Goal: Task Accomplishment & Management: Complete application form

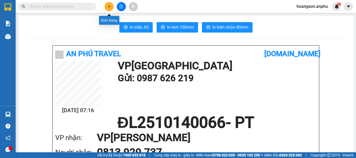
click at [108, 7] on icon "plus" at bounding box center [110, 7] width 4 height 4
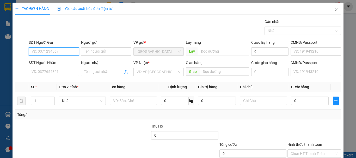
click at [67, 51] on input "SĐT Người Gửi" at bounding box center [54, 51] width 50 height 8
type input "0948454673"
click at [53, 63] on div "0948454673" at bounding box center [54, 62] width 44 height 6
type input "chợ fi mom"
type input "50.000"
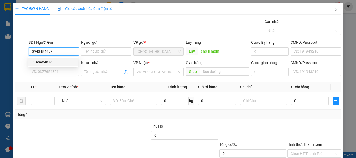
type input "50.000"
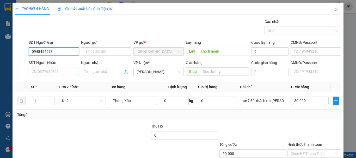
type input "0948454673"
click at [49, 74] on input "SĐT Người Nhận" at bounding box center [54, 72] width 50 height 8
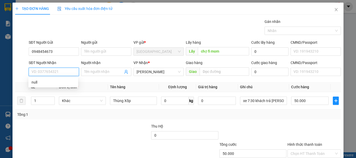
click at [49, 74] on input "SĐT Người Nhận" at bounding box center [54, 72] width 50 height 8
type input "0336952596"
click at [50, 84] on div "0336952596 - cô huệ" at bounding box center [54, 83] width 44 height 6
type input "cô huệ"
type input "30.000"
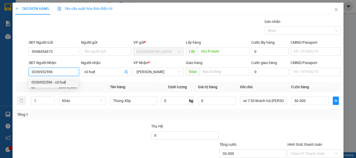
type input "30.000"
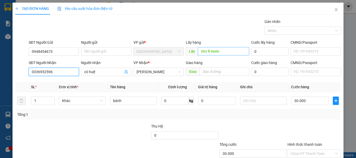
type input "0336952596"
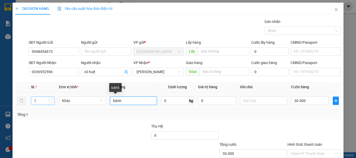
drag, startPoint x: 133, startPoint y: 103, endPoint x: 38, endPoint y: 102, distance: 95.5
click at [43, 102] on tr "1 [PERSON_NAME] 0 kg 0 30.000" at bounding box center [178, 100] width 326 height 17
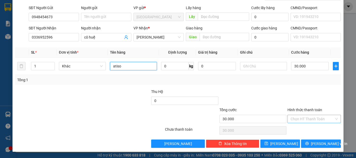
type input "atiso"
click at [307, 118] on input "Hình thức thanh toán" at bounding box center [313, 119] width 44 height 8
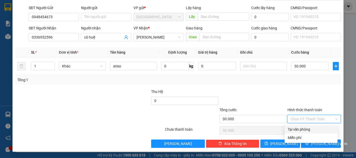
click at [307, 129] on div "Tại văn phòng" at bounding box center [311, 130] width 47 height 6
type input "0"
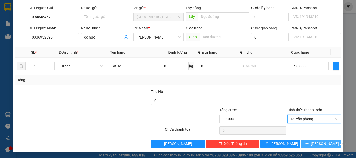
click at [317, 143] on span "[PERSON_NAME] và In" at bounding box center [329, 144] width 37 height 6
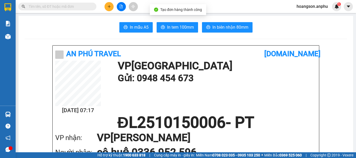
click at [167, 28] on span "In tem 100mm" at bounding box center [180, 27] width 27 height 7
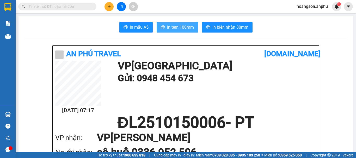
click at [173, 27] on span "In tem 100mm" at bounding box center [180, 27] width 27 height 7
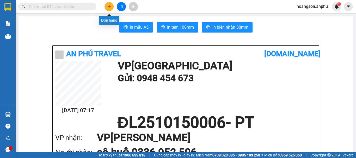
click at [109, 8] on icon "plus" at bounding box center [110, 7] width 4 height 4
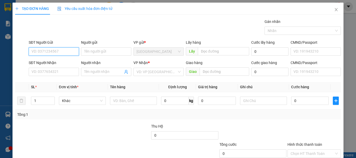
click at [41, 52] on input "SĐT Người Gửi" at bounding box center [54, 51] width 50 height 8
click at [59, 61] on div "0934029379" at bounding box center [54, 62] width 44 height 6
type input "0934029379"
type input "0395418098"
type input "a Quỳnh"
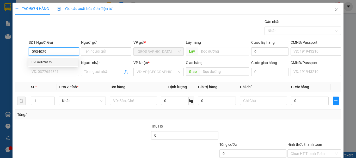
type input "39 ndc"
type input "60.000"
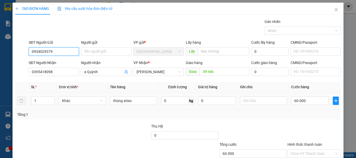
scroll to position [35, 0]
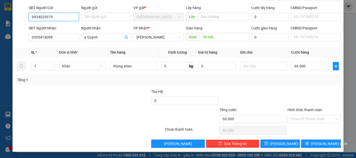
type input "0934029379"
click at [271, 78] on div "Tổng: 1" at bounding box center [178, 80] width 322 height 6
drag, startPoint x: 275, startPoint y: 83, endPoint x: 273, endPoint y: 81, distance: 2.8
click at [275, 83] on div "Tổng: 1" at bounding box center [178, 80] width 326 height 10
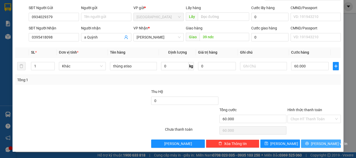
click at [309, 145] on icon "printer" at bounding box center [308, 144] width 4 height 4
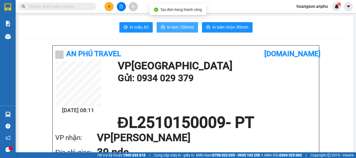
click at [175, 24] on button "In tem 100mm" at bounding box center [177, 27] width 41 height 10
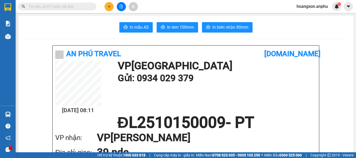
scroll to position [26, 0]
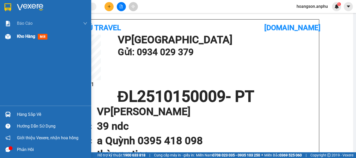
click at [25, 34] on span "Kho hàng" at bounding box center [26, 36] width 18 height 5
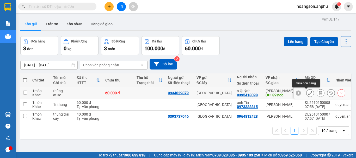
click at [309, 93] on icon at bounding box center [311, 93] width 4 height 4
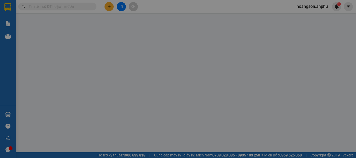
type input "0934029379"
type input "0395418098"
type input "a Quỳnh"
type input "39 ndc"
type input "60.000"
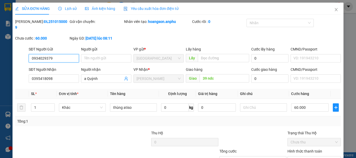
scroll to position [36, 0]
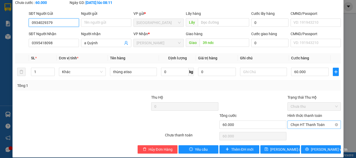
click at [299, 121] on span "Chọn HT Thanh Toán" at bounding box center [314, 125] width 47 height 8
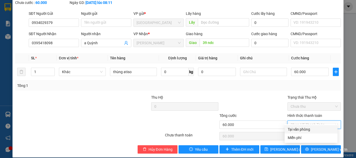
click at [299, 129] on div "Tại văn phòng" at bounding box center [311, 130] width 47 height 6
type input "0"
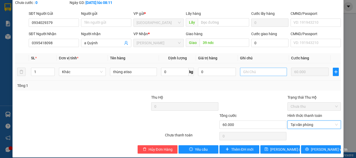
drag, startPoint x: 263, startPoint y: 81, endPoint x: 275, endPoint y: 64, distance: 20.2
click at [263, 83] on div "Tổng: 1" at bounding box center [178, 86] width 322 height 6
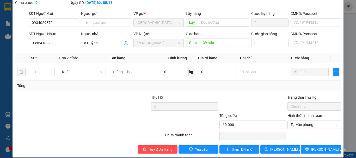
click at [268, 95] on div at bounding box center [253, 104] width 68 height 18
click at [308, 146] on button "[PERSON_NAME] và In" at bounding box center [321, 150] width 40 height 8
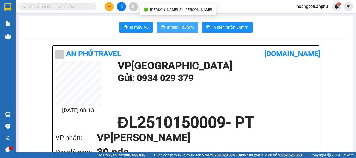
click at [187, 31] on button "In tem 100mm" at bounding box center [177, 27] width 41 height 10
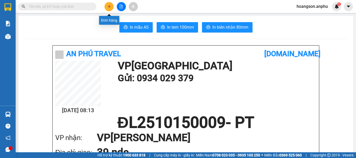
click at [108, 6] on icon "plus" at bounding box center [110, 7] width 4 height 4
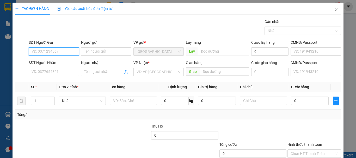
click at [49, 54] on input "SĐT Người Gửi" at bounding box center [54, 51] width 50 height 8
click at [39, 52] on input "0903015488" at bounding box center [54, 51] width 50 height 8
click at [45, 52] on input "0903015488" at bounding box center [54, 51] width 50 height 8
click at [52, 52] on input "0903015488" at bounding box center [54, 51] width 50 height 8
type input "0903015488"
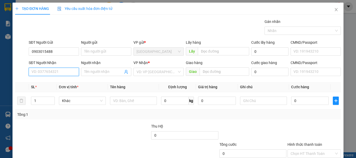
click at [46, 72] on input "SĐT Người Nhận" at bounding box center [54, 72] width 50 height 8
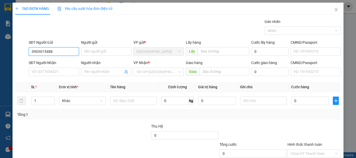
click at [43, 50] on input "0903015488" at bounding box center [54, 51] width 50 height 8
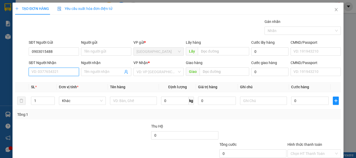
click at [45, 70] on input "SĐT Người Nhận" at bounding box center [54, 72] width 50 height 8
paste input "0903015488"
type input "0903015488"
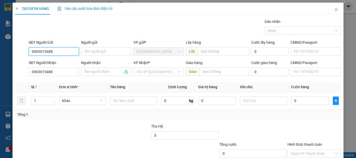
drag, startPoint x: 54, startPoint y: 52, endPoint x: 25, endPoint y: 55, distance: 29.1
click at [25, 55] on div "SĐT Người Gửi 0903015488 0903015488 Người gửi Tên người gửi VP gửi * Đà Lạt Lấy…" at bounding box center [178, 49] width 327 height 18
click at [49, 62] on div "0949245452 - chị trang" at bounding box center [57, 62] width 51 height 6
type input "0949245452"
type input "chị trang"
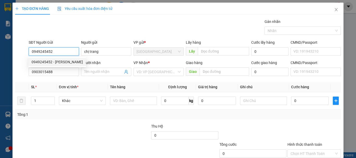
type input "50.000"
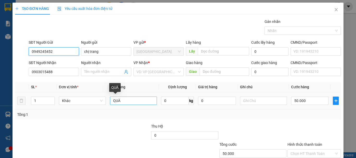
type input "0949245452"
drag, startPoint x: 123, startPoint y: 101, endPoint x: 112, endPoint y: 103, distance: 11.2
click at [112, 103] on input "QUÀ" at bounding box center [133, 101] width 47 height 8
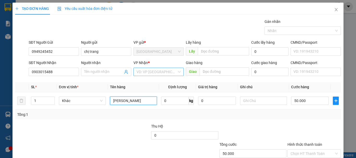
type input "thùng rau"
click at [144, 70] on input "search" at bounding box center [157, 72] width 40 height 8
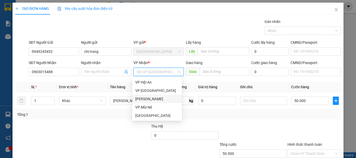
click at [147, 99] on div "[PERSON_NAME]" at bounding box center [157, 99] width 44 height 6
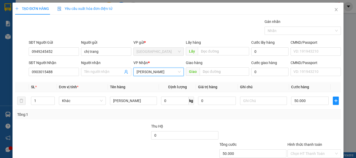
click at [293, 113] on div "Tổng: 1" at bounding box center [178, 115] width 322 height 6
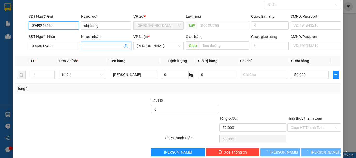
click at [302, 93] on div "Tổng: 1" at bounding box center [178, 89] width 326 height 10
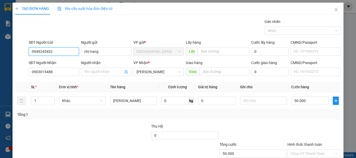
scroll to position [19, 0]
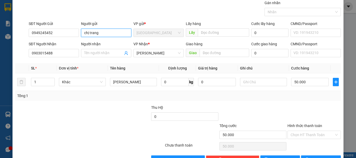
click at [303, 94] on div "Tổng: 1" at bounding box center [178, 96] width 322 height 6
click at [111, 109] on div at bounding box center [117, 114] width 68 height 18
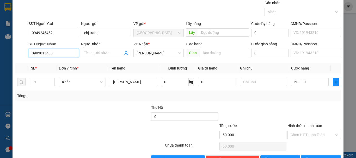
click at [69, 53] on input "0903015488" at bounding box center [54, 53] width 50 height 8
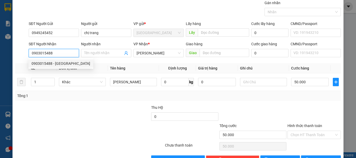
click at [59, 64] on div "0903015488 - Thụy" at bounding box center [61, 64] width 59 height 6
type input "Thụy"
type input "QUÀ"
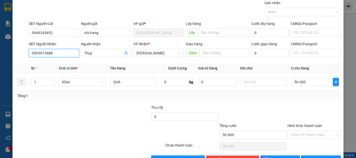
scroll to position [35, 0]
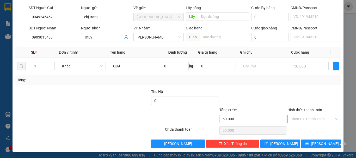
click at [305, 121] on input "Hình thức thanh toán" at bounding box center [313, 119] width 44 height 8
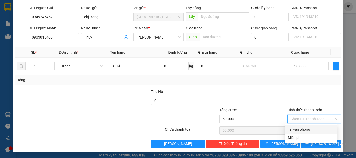
click at [297, 128] on div "Tại văn phòng" at bounding box center [311, 130] width 47 height 6
type input "0"
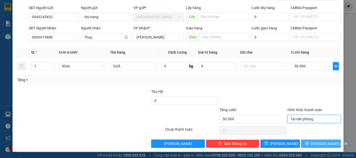
click at [309, 145] on icon "printer" at bounding box center [307, 143] width 3 height 3
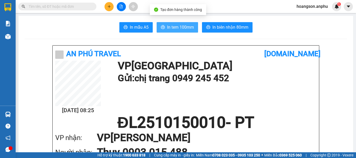
click at [181, 25] on span "In tem 100mm" at bounding box center [180, 27] width 27 height 7
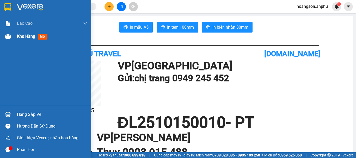
click at [24, 37] on span "Kho hàng" at bounding box center [26, 36] width 18 height 5
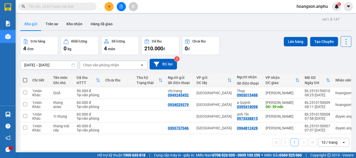
scroll to position [24, 0]
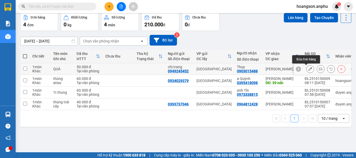
click at [309, 69] on icon at bounding box center [311, 69] width 4 height 4
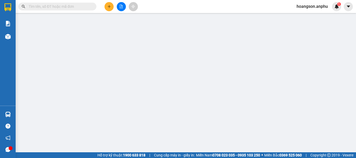
type input "0949245452"
type input "chị trang"
type input "0903015488"
type input "Thụy"
type input "50.000"
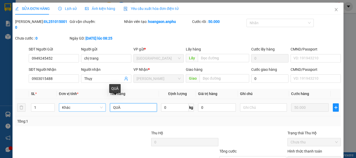
drag, startPoint x: 121, startPoint y: 102, endPoint x: 95, endPoint y: 105, distance: 26.6
click at [95, 105] on tr "1 Khác QUÀ 0 kg 0 50.000" at bounding box center [178, 107] width 326 height 17
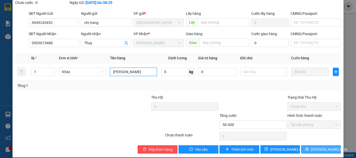
type input "thùng rau"
click at [309, 148] on icon "printer" at bounding box center [307, 149] width 3 height 3
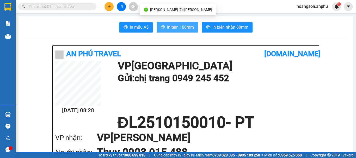
click at [180, 27] on span "In tem 100mm" at bounding box center [180, 27] width 27 height 7
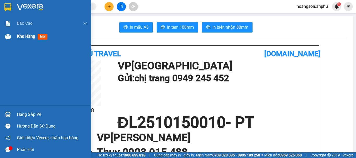
click at [5, 35] on img at bounding box center [7, 36] width 5 height 5
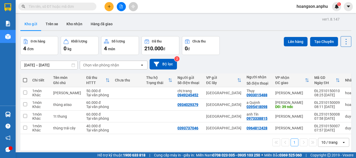
scroll to position [24, 0]
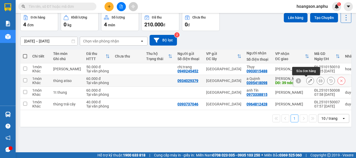
click at [307, 81] on button at bounding box center [310, 80] width 7 height 9
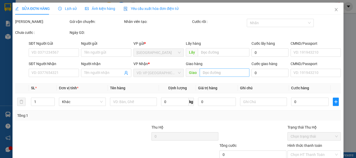
type input "0934029379"
type input "0395418098"
type input "a Quỳnh"
type input "39 ndc"
type input "60.000"
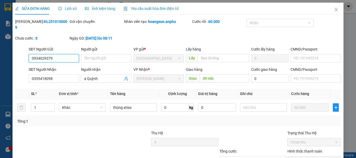
click at [38, 54] on input "0934029379" at bounding box center [54, 58] width 50 height 8
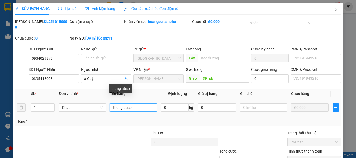
click at [134, 104] on input "thùng atiso" at bounding box center [133, 108] width 47 height 8
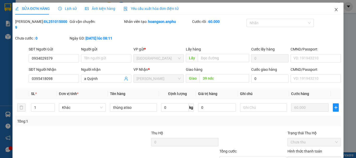
click at [335, 10] on icon "close" at bounding box center [337, 10] width 4 height 4
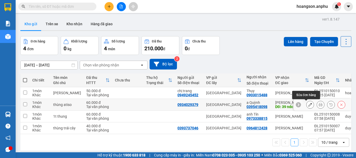
click at [309, 105] on icon at bounding box center [311, 105] width 4 height 4
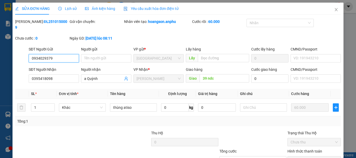
click at [40, 54] on input "0934029379" at bounding box center [54, 58] width 50 height 8
click at [335, 11] on icon "close" at bounding box center [337, 10] width 4 height 4
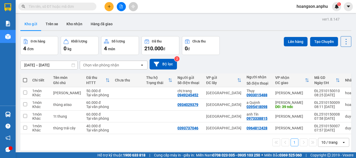
click at [230, 59] on div "13/10/2025 – 15/10/2025 Press the down arrow key to interact with the calendar …" at bounding box center [185, 64] width 331 height 11
click at [110, 8] on icon "plus" at bounding box center [110, 7] width 4 height 4
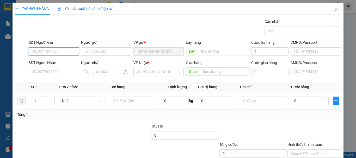
paste input "0934029379"
type input "0934029379"
click at [55, 61] on div "0934029379" at bounding box center [54, 62] width 44 height 6
type input "0395418098"
type input "a Quỳnh"
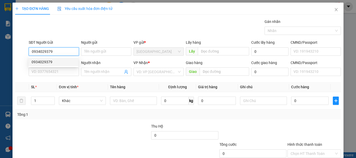
type input "39 ndc"
type input "60.000"
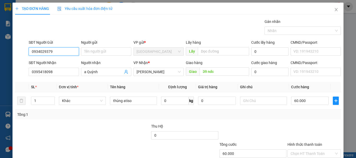
type input "0934029379"
click at [136, 120] on div "Tổng: 1" at bounding box center [178, 115] width 326 height 10
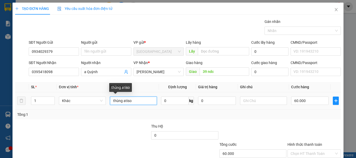
click at [134, 99] on input "thùng atiso" at bounding box center [133, 101] width 47 height 8
drag, startPoint x: 135, startPoint y: 100, endPoint x: 99, endPoint y: 107, distance: 37.0
click at [99, 107] on tr "1 Khác thùng atiso 0 kg 0 60.000" at bounding box center [178, 100] width 326 height 17
drag, startPoint x: 122, startPoint y: 101, endPoint x: 108, endPoint y: 104, distance: 14.5
click at [108, 104] on td "cao" at bounding box center [133, 100] width 51 height 17
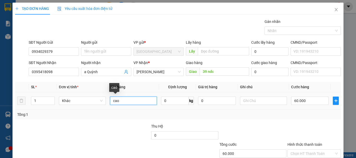
type input "j"
type input "hộp cao"
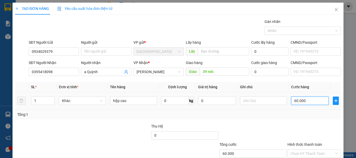
click at [300, 101] on input "60.000" at bounding box center [310, 101] width 38 height 8
type input "4"
type input "40"
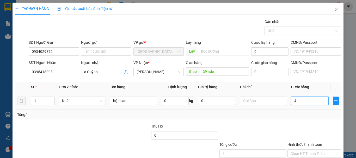
type input "40"
type input "400"
type input "4.000"
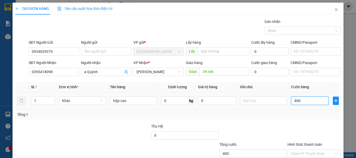
type input "4.000"
type input "40.000"
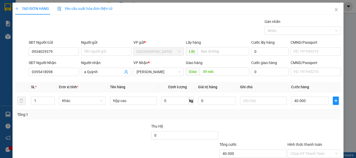
click at [294, 116] on div "Tổng: 1" at bounding box center [178, 115] width 322 height 6
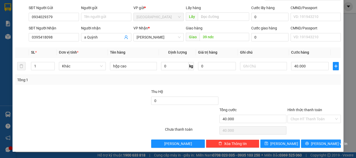
click at [290, 97] on div at bounding box center [314, 98] width 55 height 18
click at [295, 84] on div "Tổng: 1" at bounding box center [178, 80] width 326 height 10
click at [294, 84] on div "Tổng: 1" at bounding box center [178, 80] width 326 height 10
click at [292, 85] on div "Tổng: 1" at bounding box center [178, 80] width 326 height 10
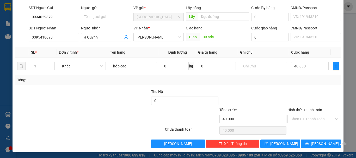
click at [292, 85] on div "Tổng: 1" at bounding box center [178, 80] width 326 height 10
click at [307, 118] on input "Hình thức thanh toán" at bounding box center [313, 119] width 44 height 8
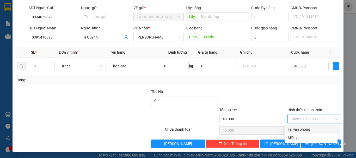
click at [302, 130] on div "Tại văn phòng" at bounding box center [311, 130] width 47 height 6
type input "0"
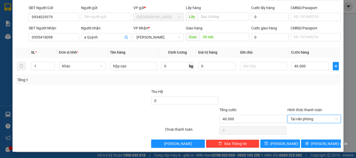
click at [294, 90] on div at bounding box center [314, 98] width 55 height 18
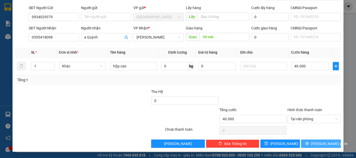
click at [308, 142] on icon "printer" at bounding box center [308, 144] width 4 height 4
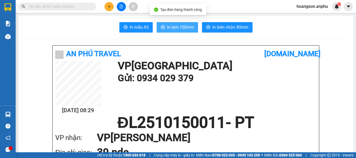
click at [181, 25] on span "In tem 100mm" at bounding box center [180, 27] width 27 height 7
